Goal: Task Accomplishment & Management: Complete application form

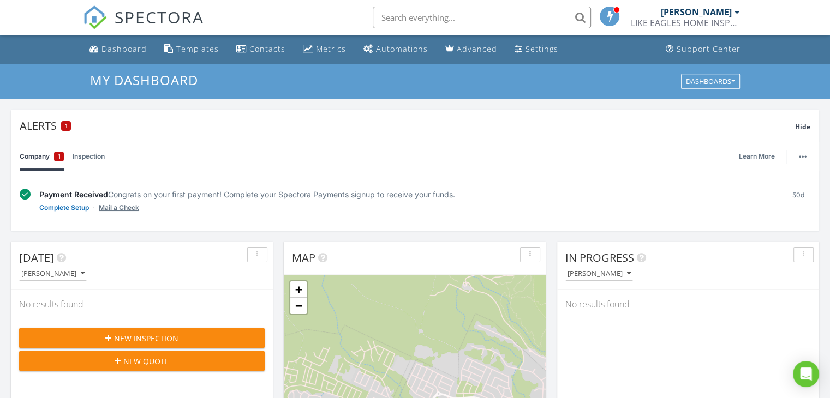
click at [116, 204] on link "Mail a Check" at bounding box center [119, 207] width 40 height 11
click at [116, 206] on link "Mail a Check" at bounding box center [119, 207] width 40 height 11
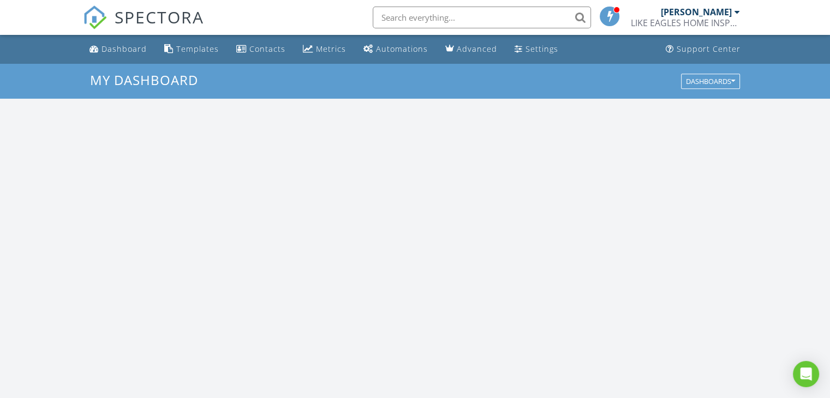
scroll to position [1010, 847]
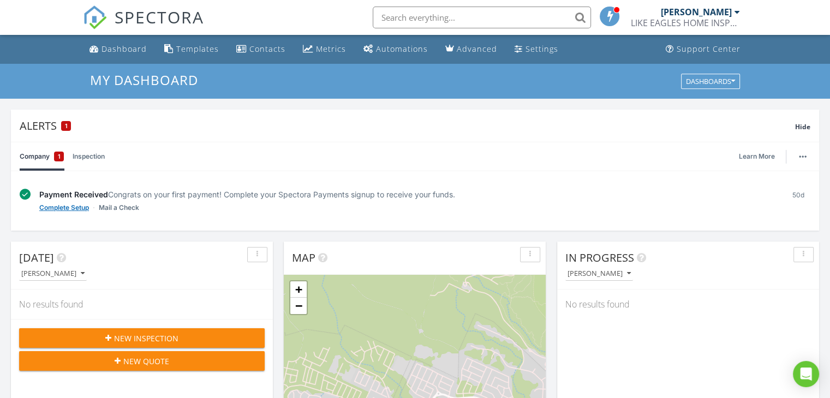
click at [72, 208] on setup-link "Complete Setup" at bounding box center [64, 207] width 50 height 11
click at [67, 206] on setup-link "Complete Setup" at bounding box center [64, 207] width 50 height 11
click at [530, 49] on div "Settings" at bounding box center [542, 49] width 33 height 10
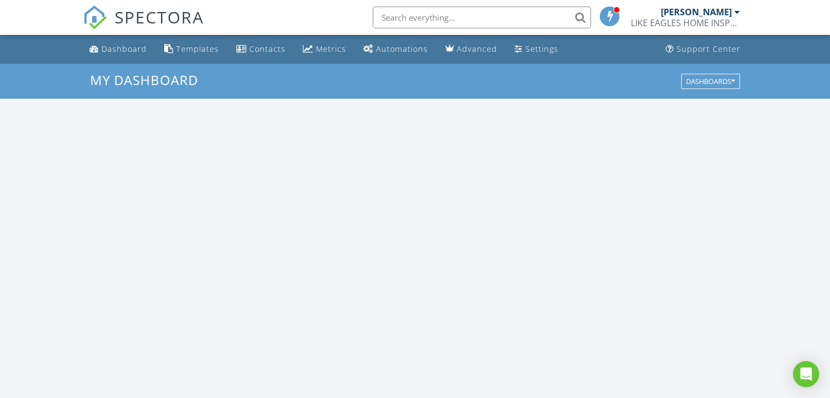
scroll to position [1010, 847]
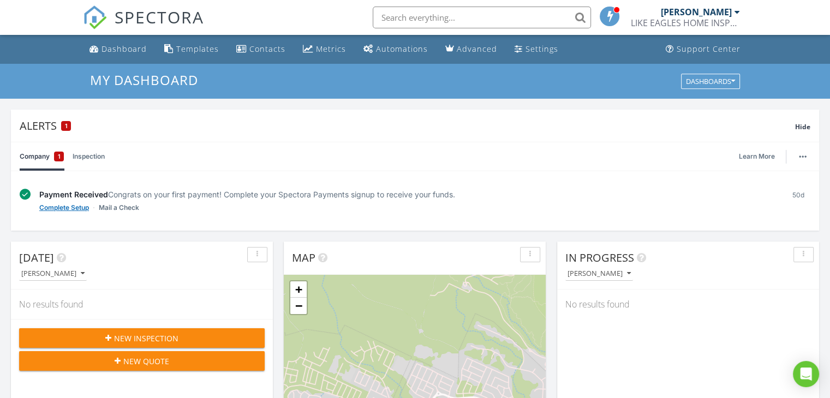
click at [77, 206] on setup-link "Complete Setup" at bounding box center [64, 207] width 50 height 11
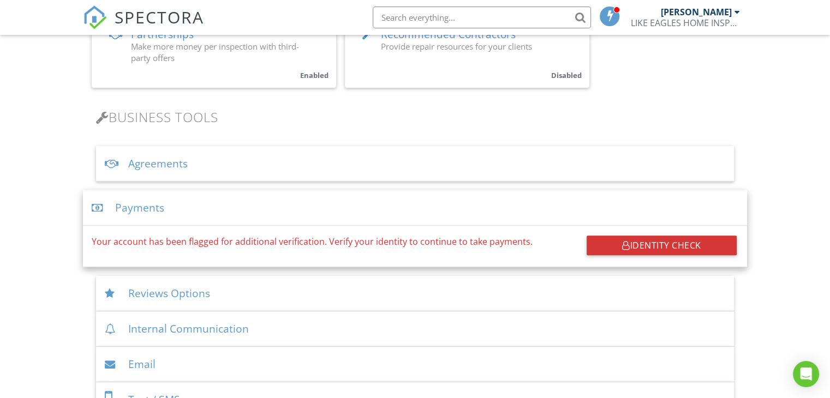
scroll to position [292, 0]
click at [655, 247] on div "Identity Check" at bounding box center [662, 246] width 150 height 20
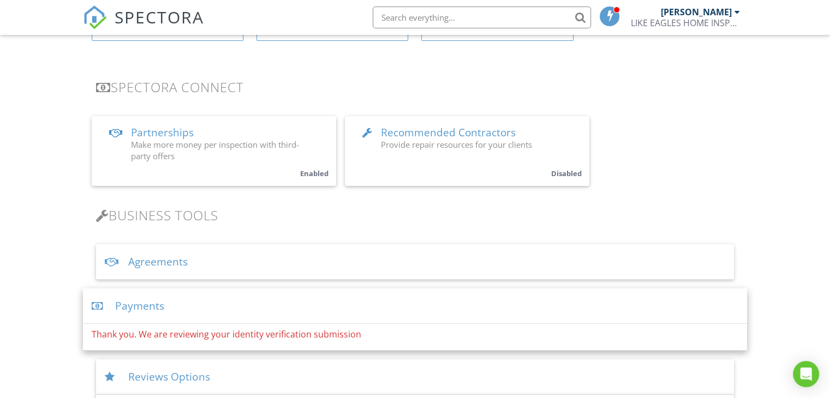
scroll to position [343, 0]
